Goal: Transaction & Acquisition: Register for event/course

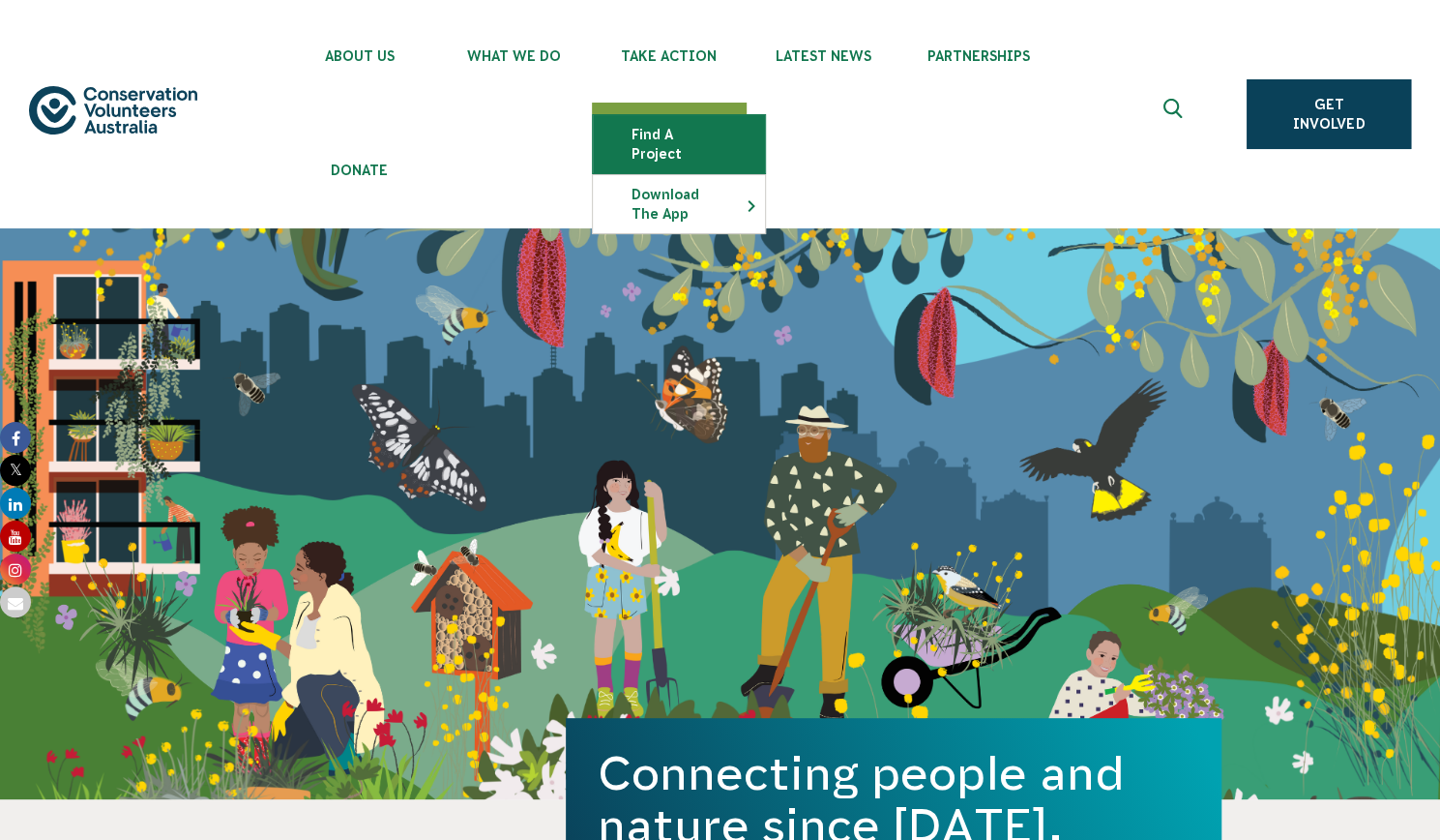
click at [701, 137] on link "Find a project" at bounding box center [679, 144] width 172 height 58
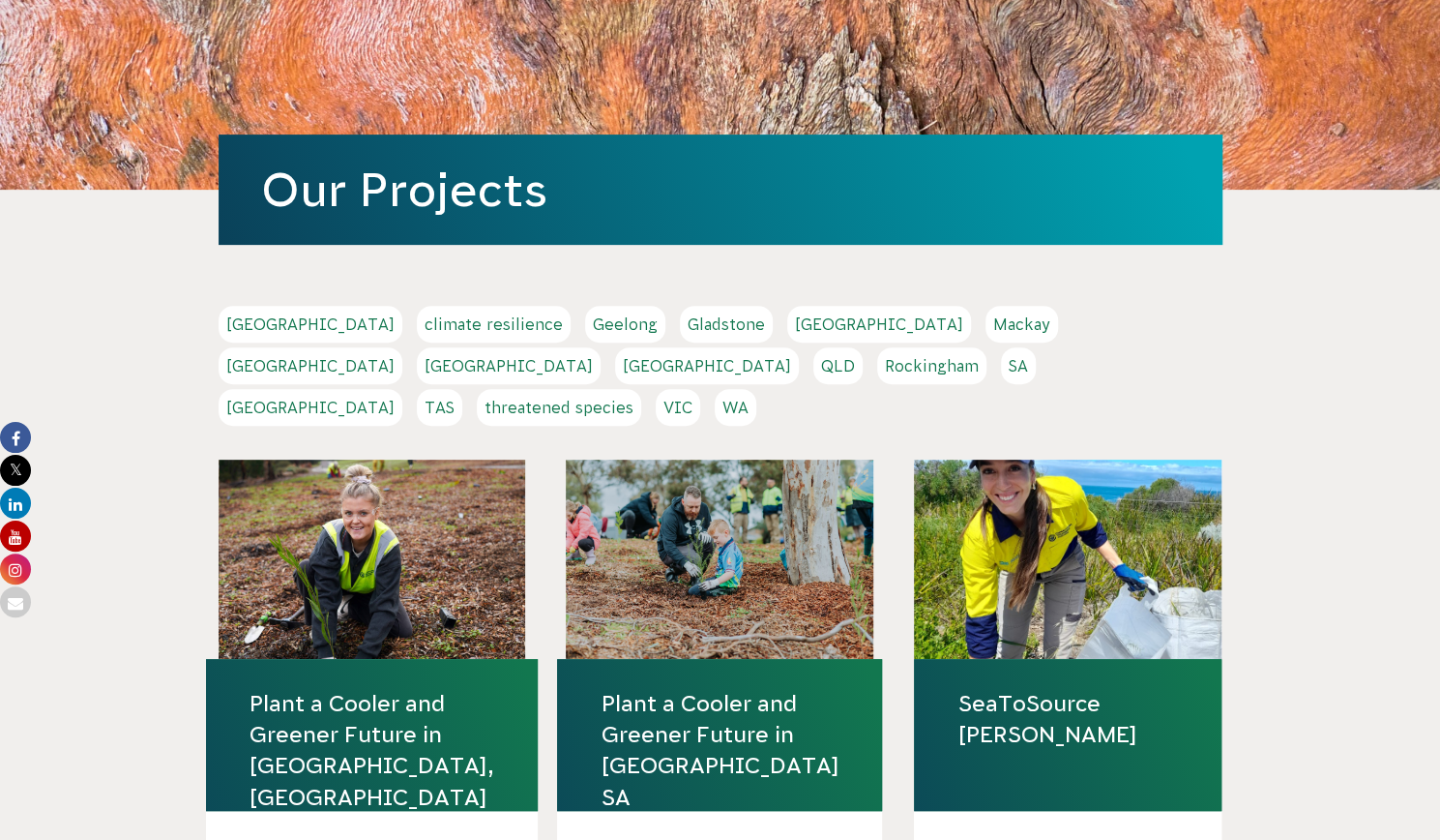
scroll to position [404, 0]
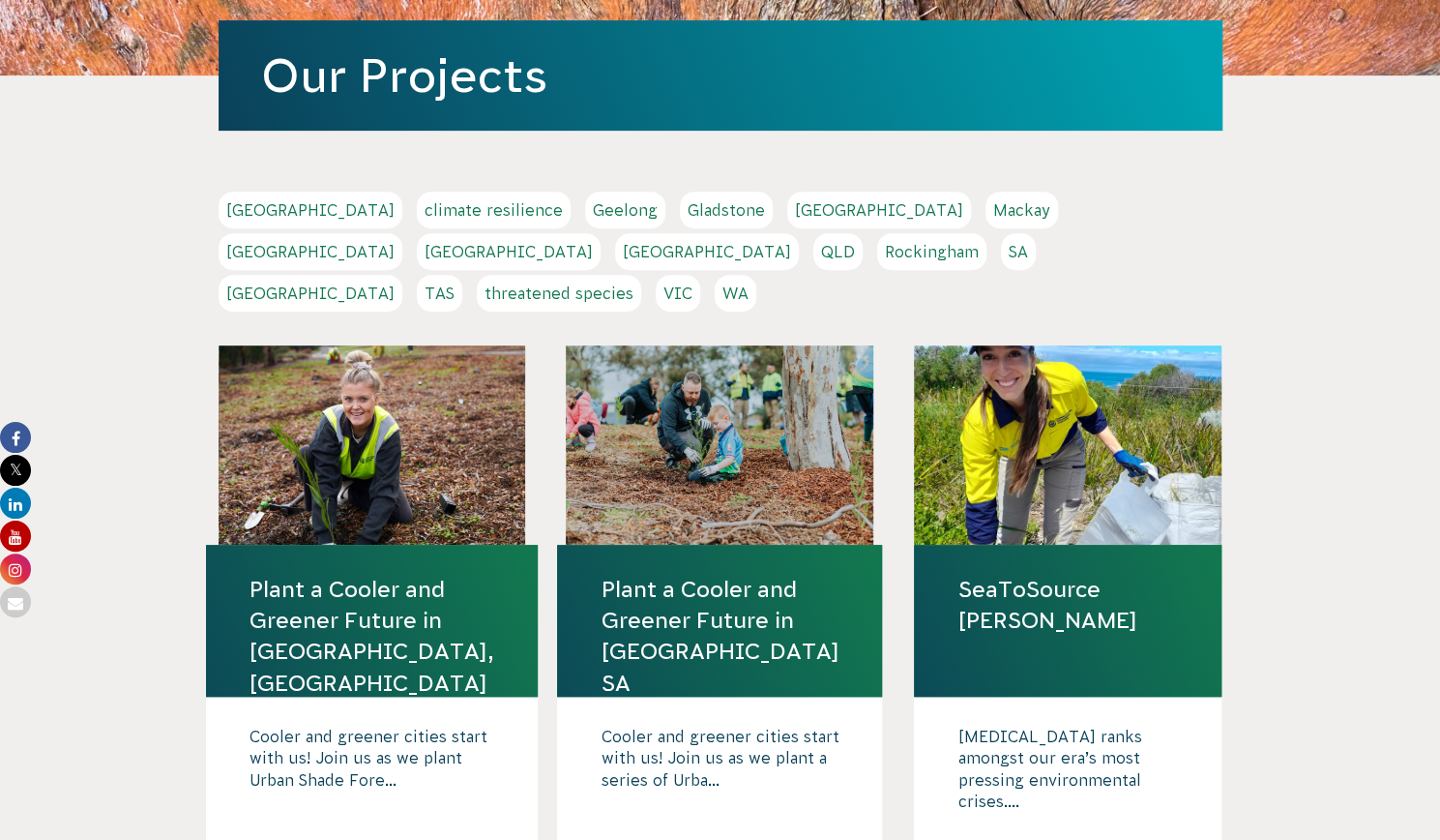
click at [863, 233] on link "QLD" at bounding box center [838, 251] width 50 height 37
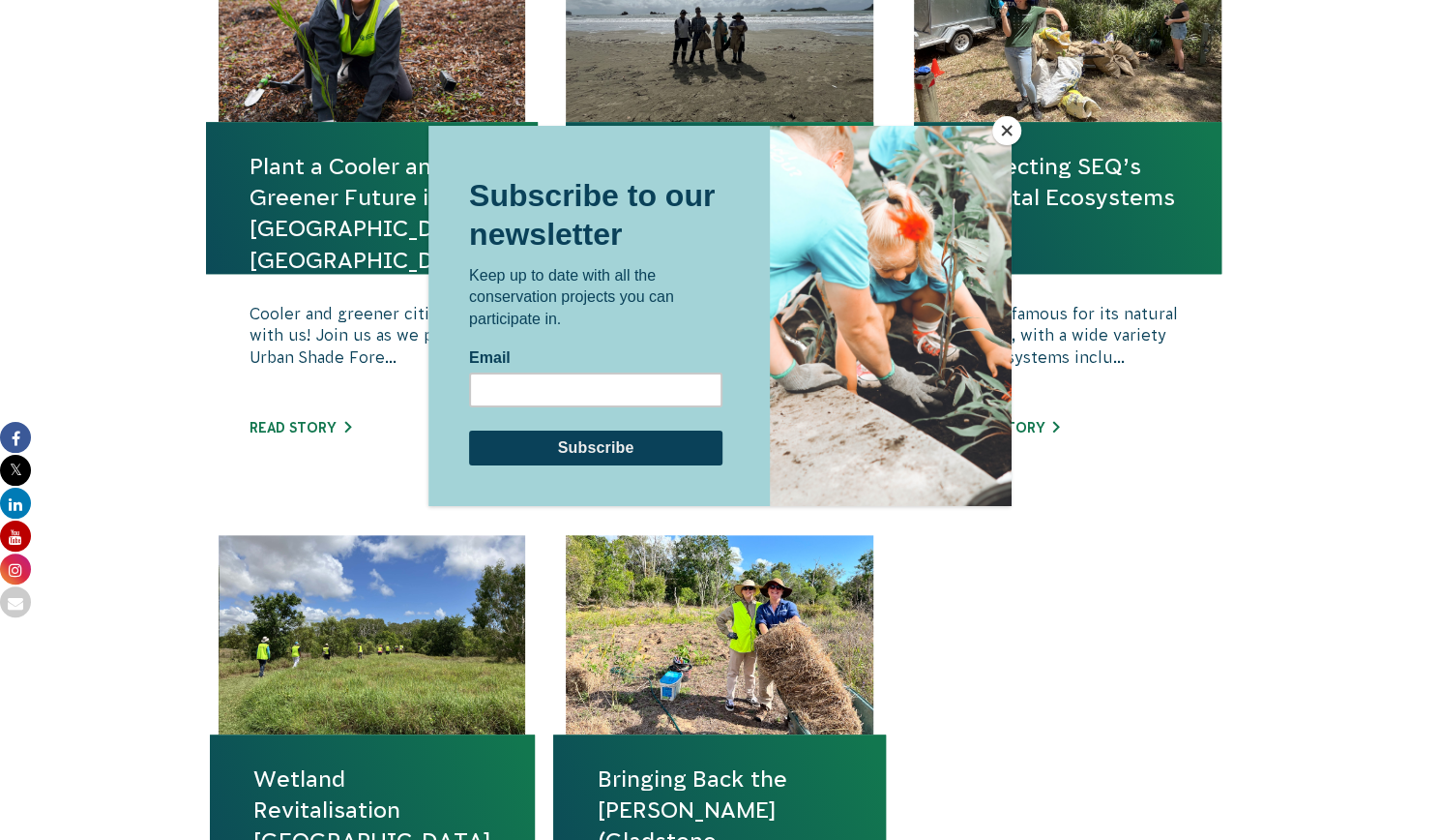
scroll to position [1081, 0]
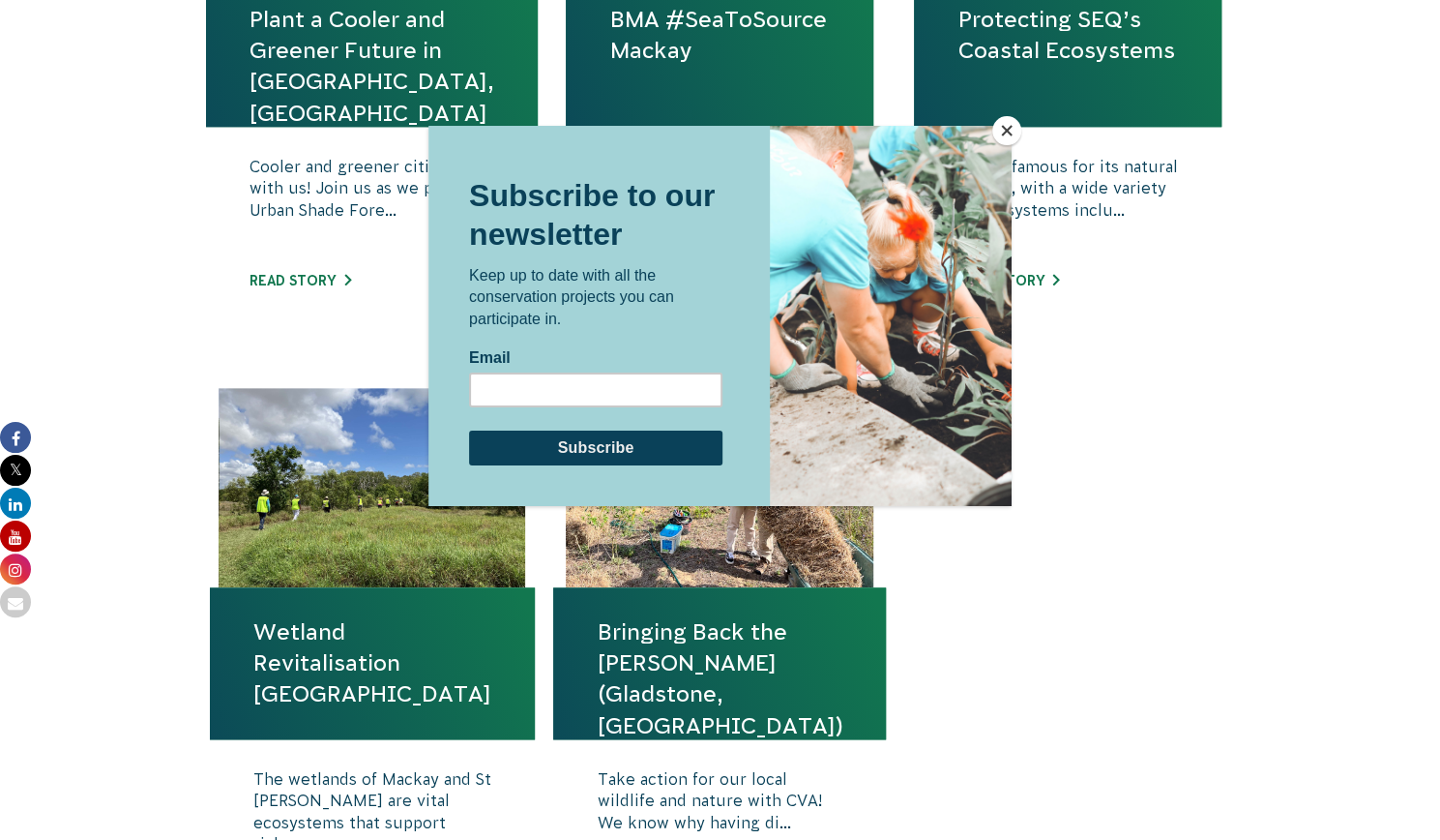
click at [1006, 122] on button "Close" at bounding box center [1006, 130] width 29 height 29
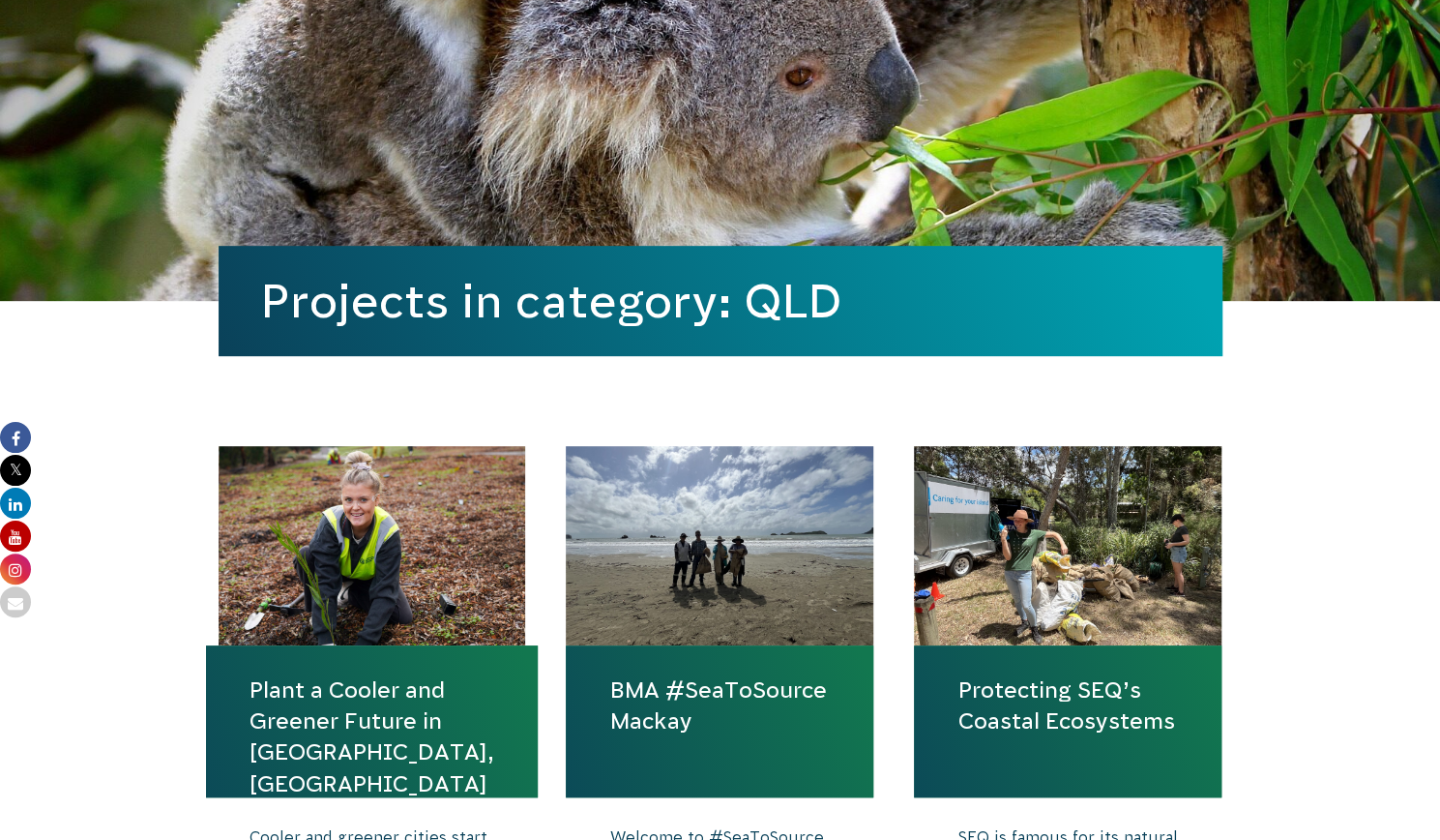
scroll to position [677, 0]
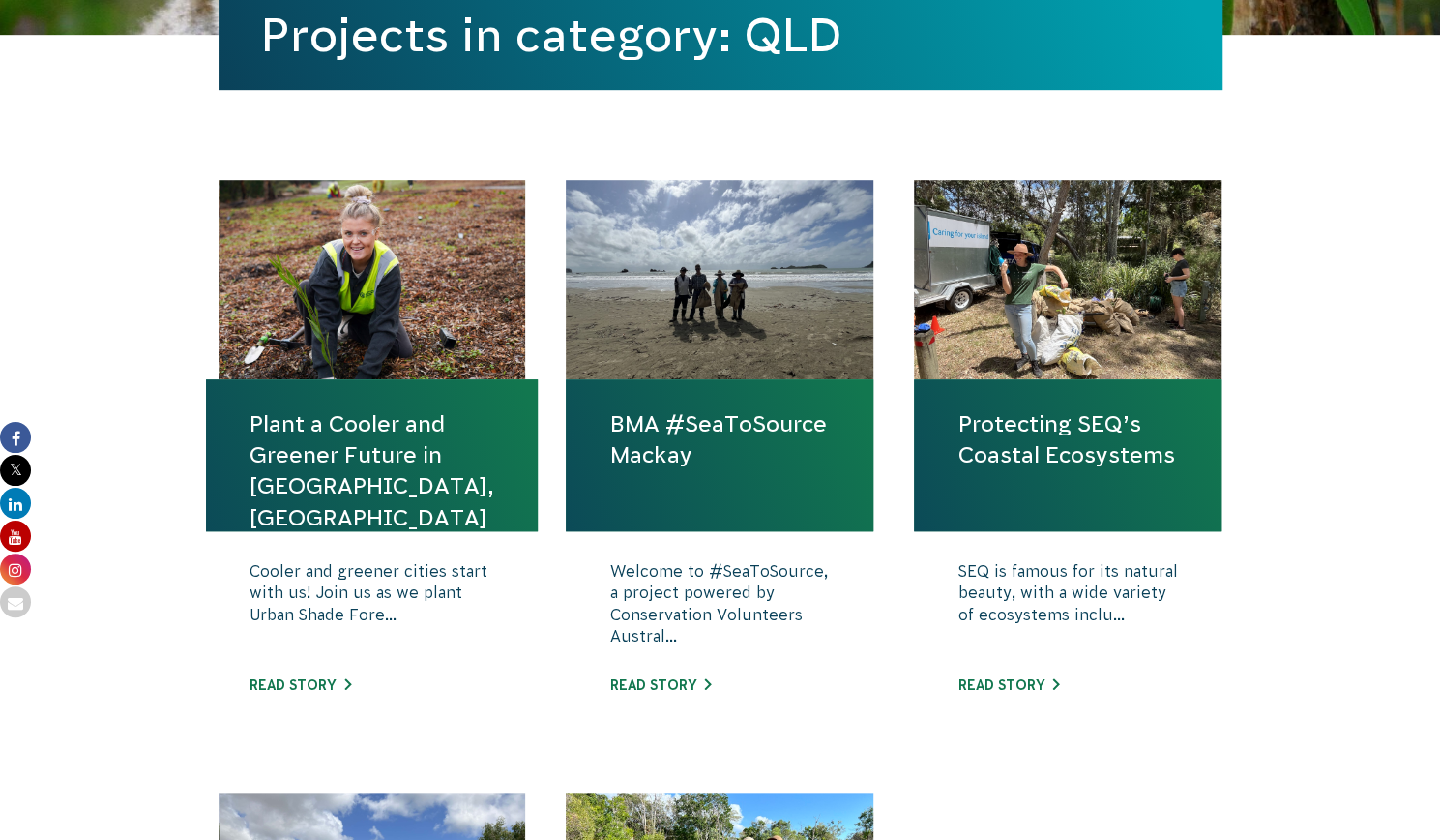
click at [373, 609] on p "Cooler and greener cities start with us! Join us as we plant Urban Shade Fore..." at bounding box center [372, 608] width 245 height 97
click at [345, 678] on div "Cooler and greener cities start with us! Join us as we plant Urban Shade Fore..…" at bounding box center [371, 643] width 331 height 223
click at [344, 680] on link "Read story" at bounding box center [301, 685] width 102 height 16
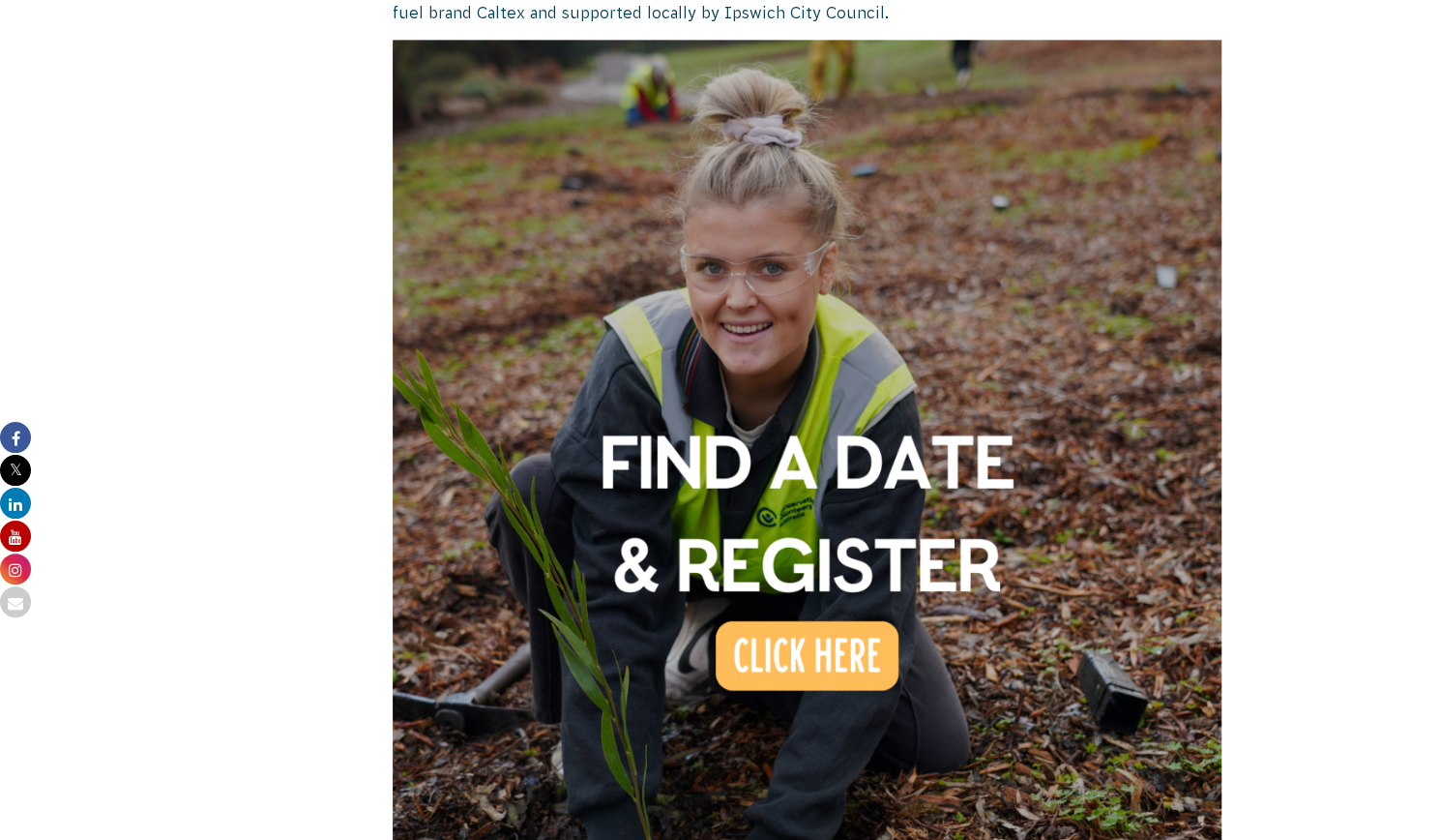
scroll to position [1855, 0]
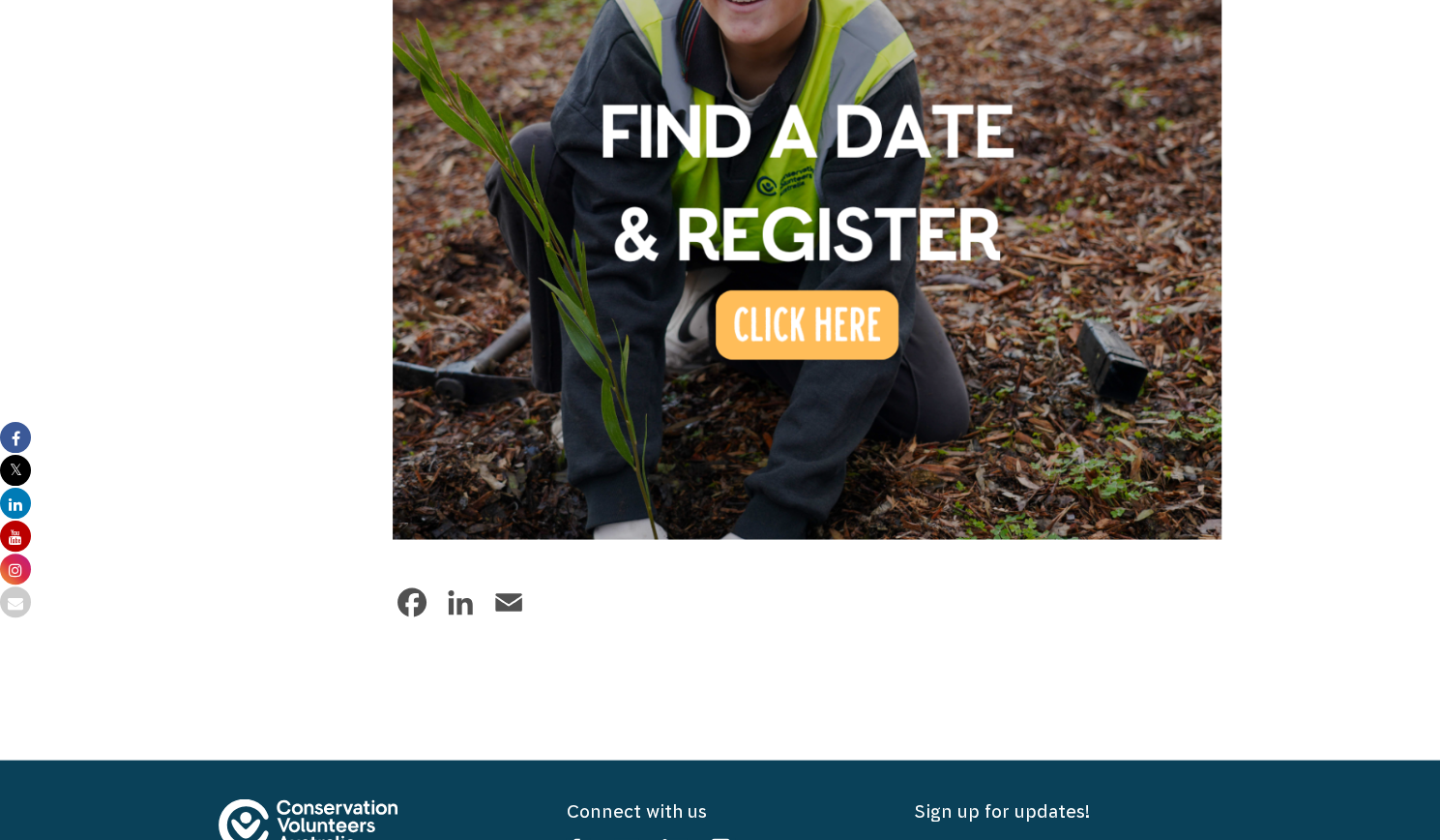
click at [811, 252] on img at bounding box center [808, 123] width 830 height 830
